Goal: Task Accomplishment & Management: Complete application form

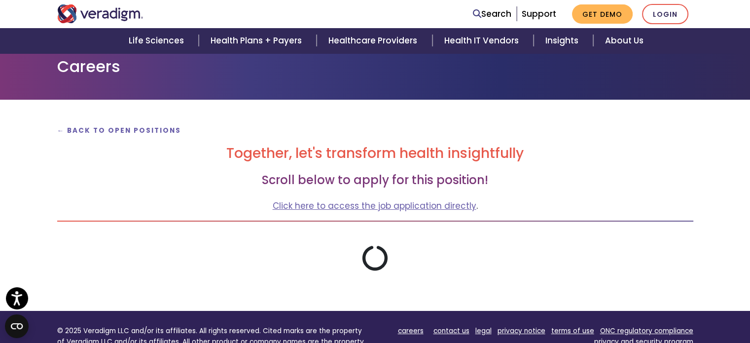
scroll to position [74, 0]
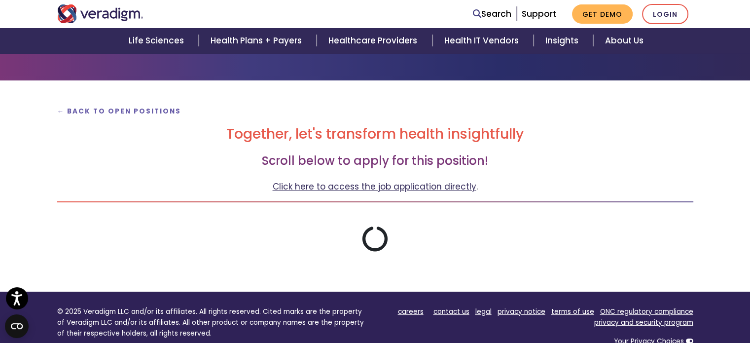
click at [359, 184] on link "Click here to access the job application directly" at bounding box center [375, 186] width 204 height 12
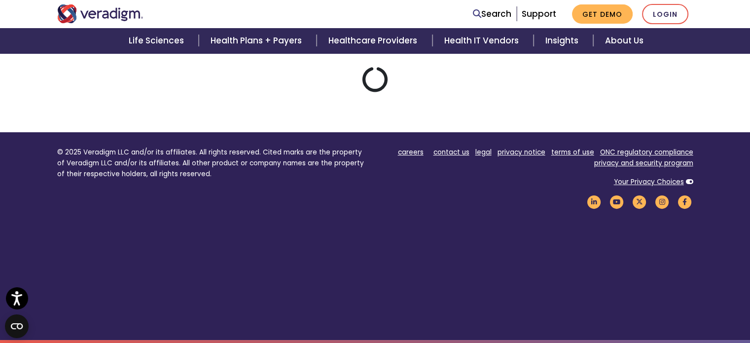
scroll to position [0, 0]
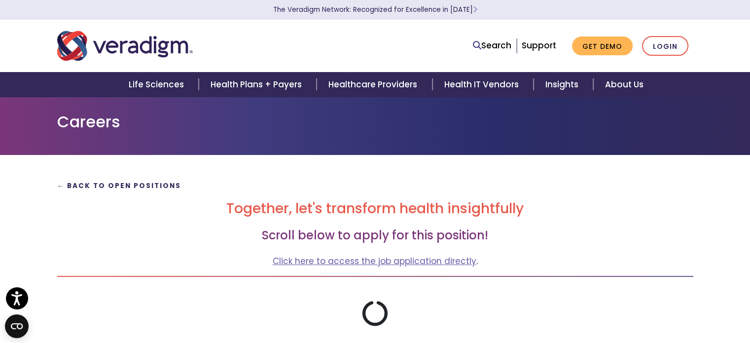
click at [129, 187] on strong "← Back to Open Positions" at bounding box center [119, 185] width 124 height 9
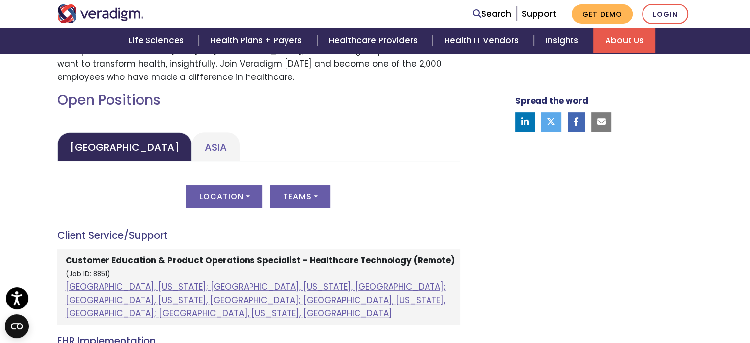
scroll to position [416, 0]
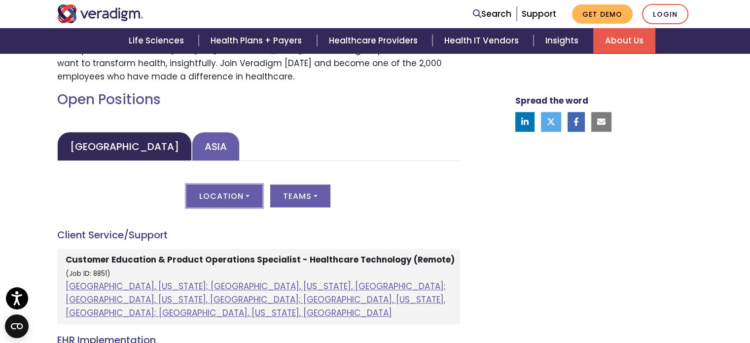
drag, startPoint x: 245, startPoint y: 192, endPoint x: 191, endPoint y: 143, distance: 72.6
click at [192, 143] on link "Asia" at bounding box center [216, 146] width 48 height 29
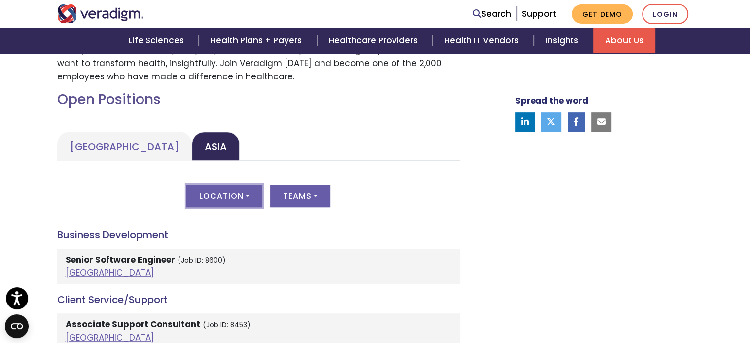
click at [248, 191] on button "Location" at bounding box center [224, 195] width 76 height 23
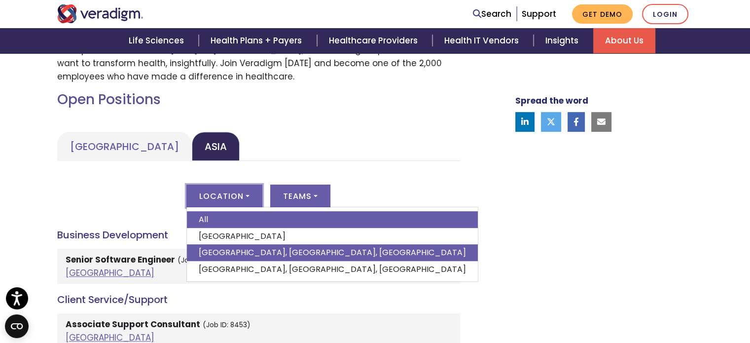
click at [240, 246] on link "Pune, Maharashtra, India" at bounding box center [332, 252] width 291 height 17
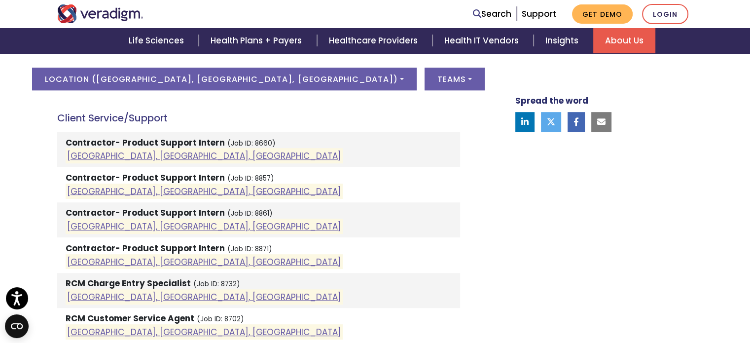
scroll to position [534, 0]
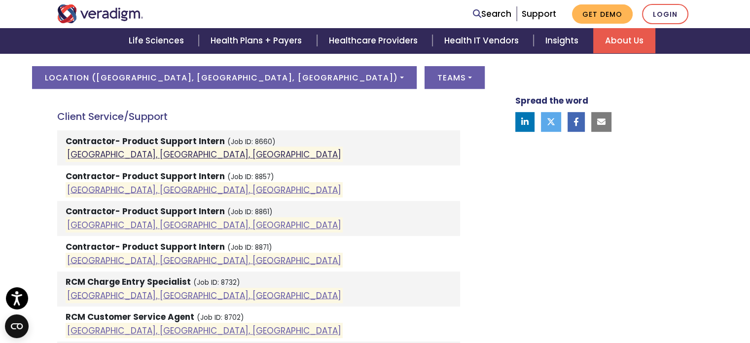
click at [92, 151] on link "Pune, Maharashtra, India" at bounding box center [204, 154] width 274 height 12
click at [158, 152] on link "Pune, Maharashtra, India" at bounding box center [204, 154] width 274 height 12
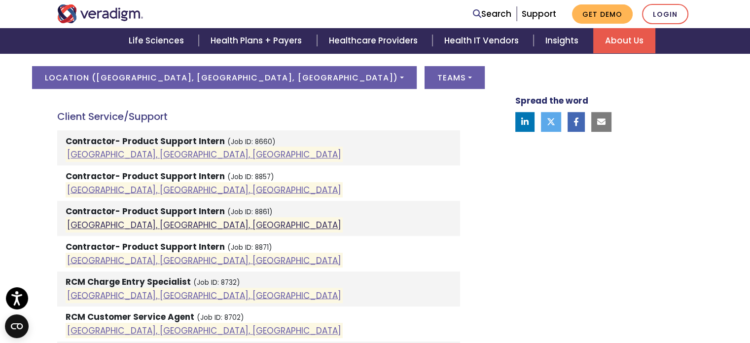
click at [147, 224] on link "Pune, Maharashtra, India" at bounding box center [204, 225] width 274 height 12
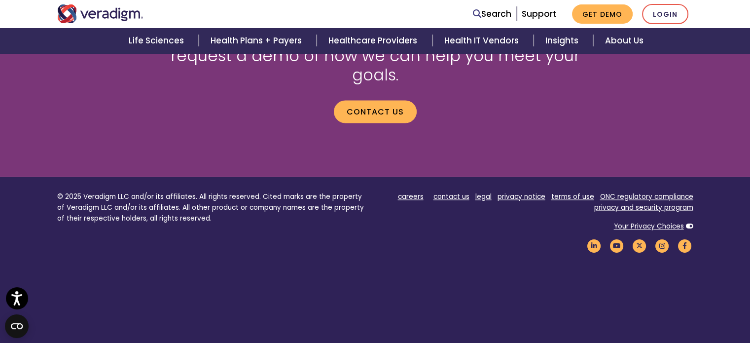
scroll to position [1418, 0]
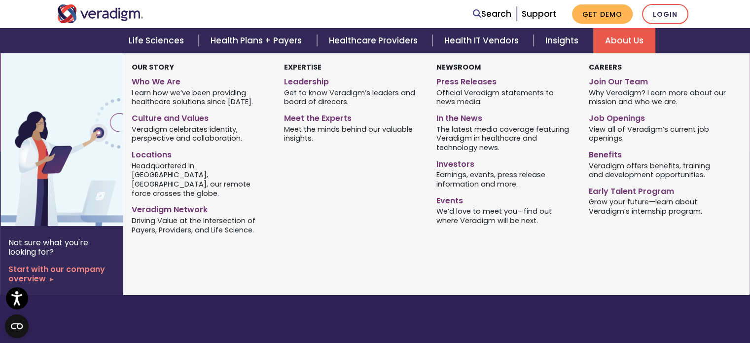
click at [605, 42] on link "About Us" at bounding box center [624, 40] width 62 height 25
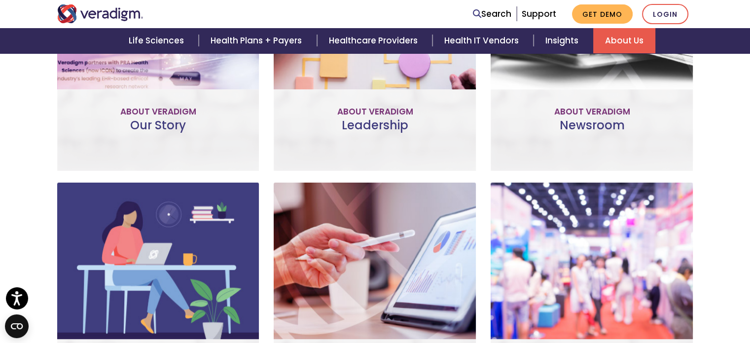
scroll to position [521, 0]
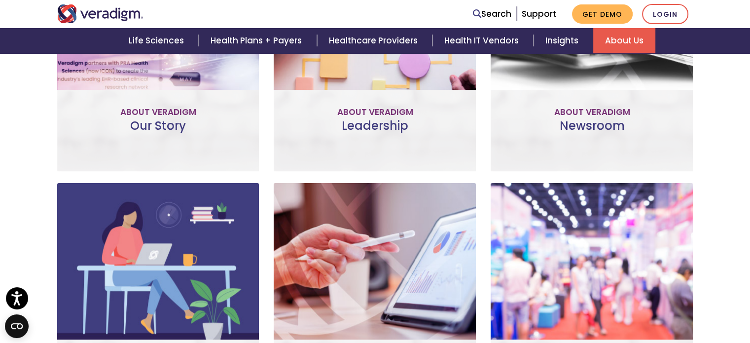
click at [515, 234] on div "Events Find out where Veradigm will be on the road next, where we can talk more…" at bounding box center [592, 302] width 202 height 238
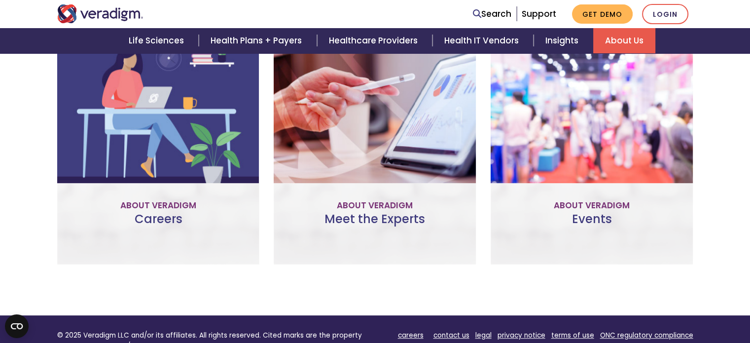
scroll to position [367, 0]
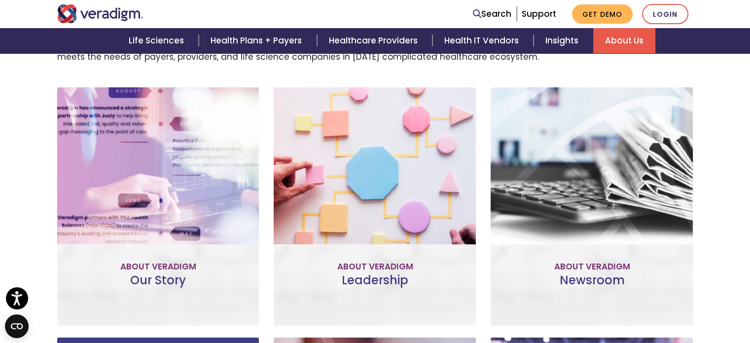
click at [592, 234] on link "Visit Our Newsroom" at bounding box center [591, 237] width 121 height 23
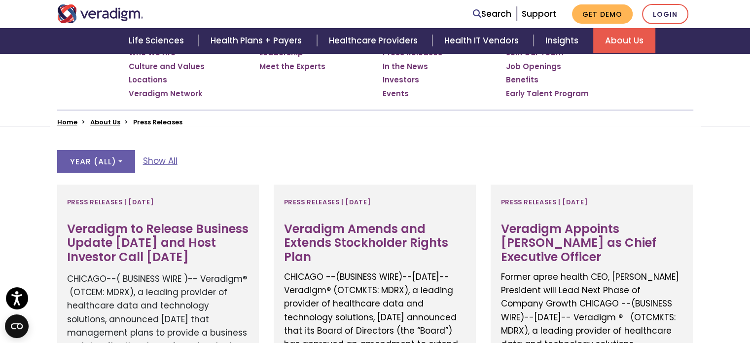
scroll to position [189, 0]
click at [124, 161] on button "Year ( All )" at bounding box center [96, 161] width 78 height 23
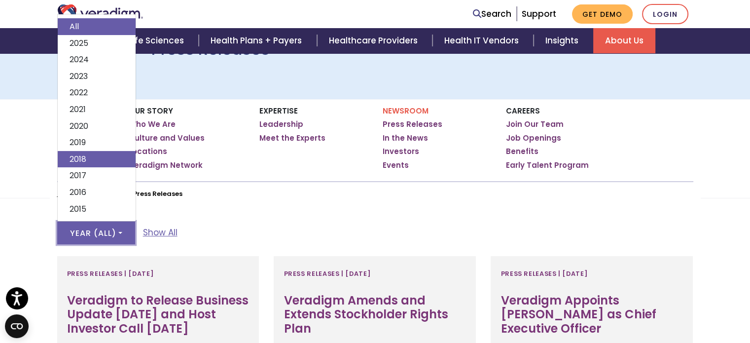
scroll to position [116, 0]
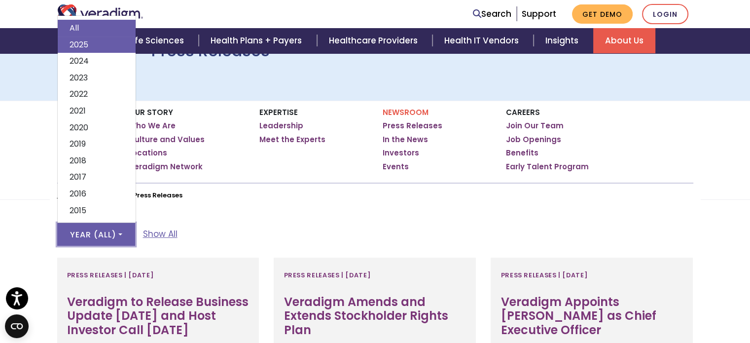
click at [90, 46] on link "2025" at bounding box center [97, 44] width 78 height 17
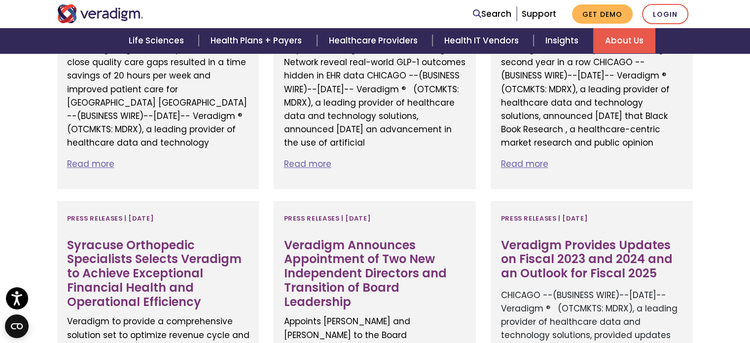
scroll to position [934, 0]
